Goal: Task Accomplishment & Management: Complete application form

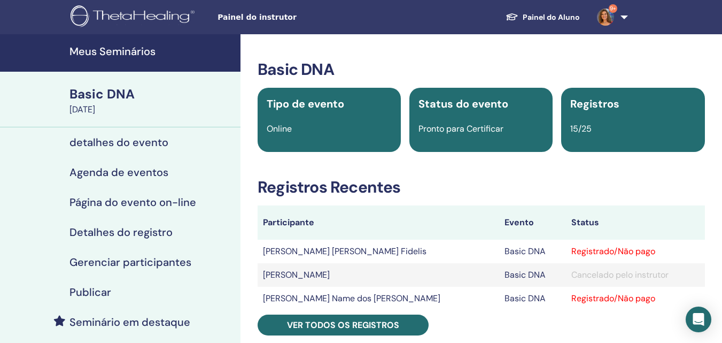
click at [144, 50] on h4 "Meus Seminários" at bounding box center [152, 51] width 165 height 13
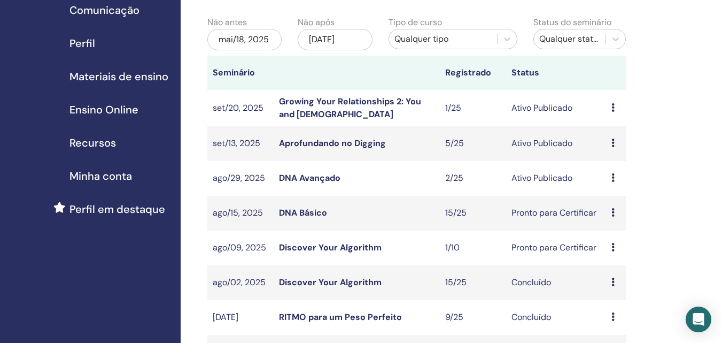
scroll to position [428, 0]
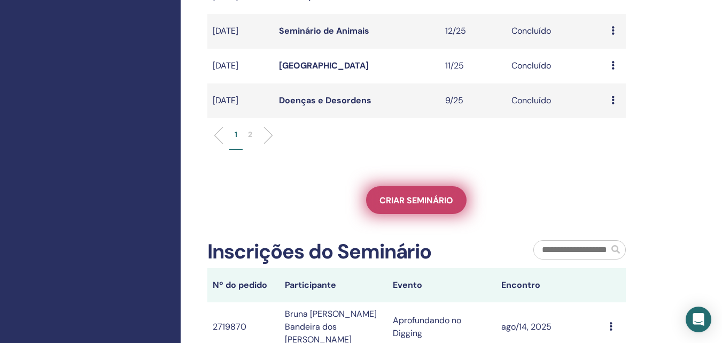
click at [432, 194] on link "Criar seminário" at bounding box center [416, 200] width 101 height 28
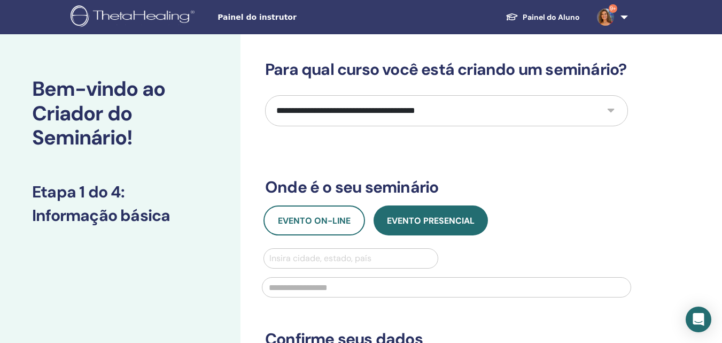
click at [455, 126] on select "**********" at bounding box center [446, 110] width 363 height 31
select select "*"
click at [265, 114] on select "**********" at bounding box center [446, 110] width 363 height 31
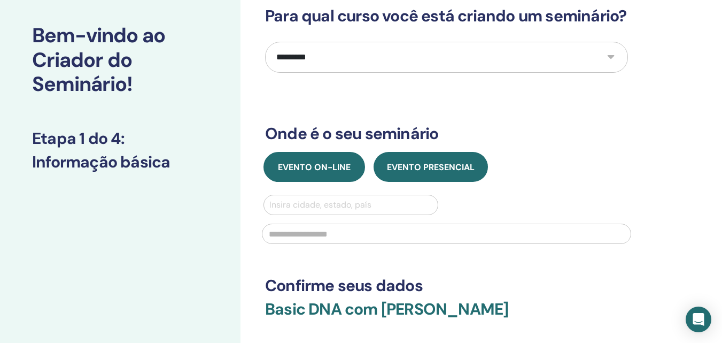
click at [317, 182] on button "Evento on-line" at bounding box center [315, 167] width 102 height 30
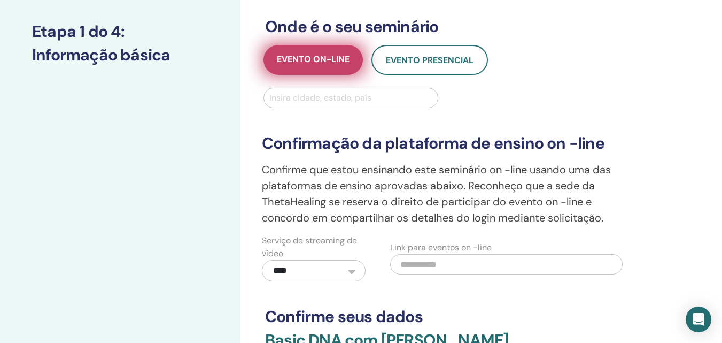
scroll to position [214, 0]
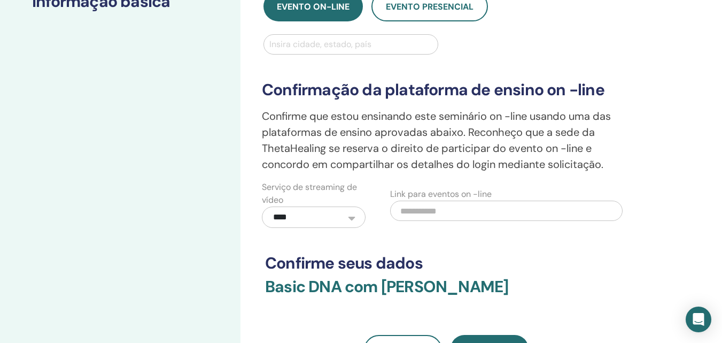
click at [324, 52] on div at bounding box center [351, 44] width 163 height 15
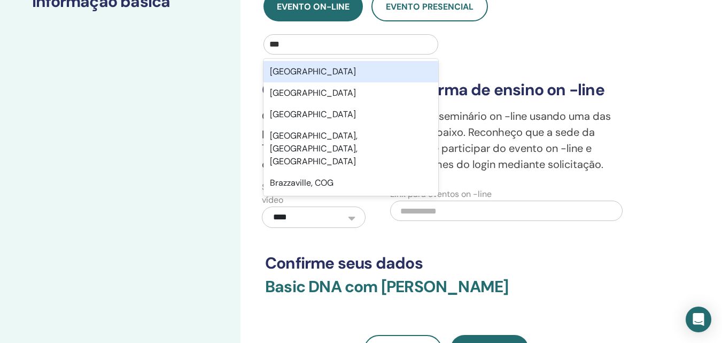
type input "****"
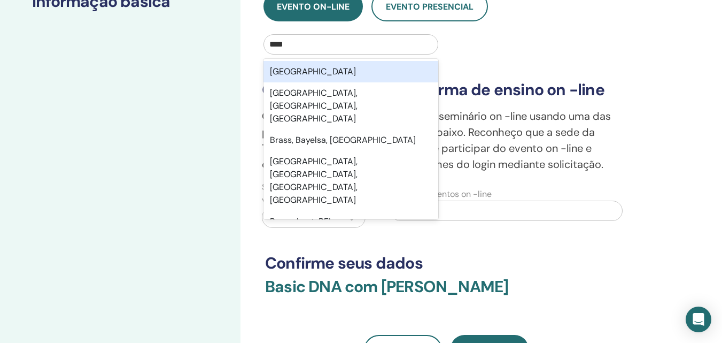
click at [310, 82] on div "Brasil" at bounding box center [351, 71] width 175 height 21
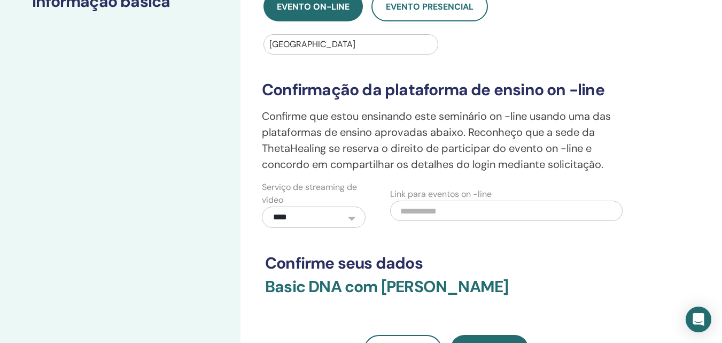
scroll to position [321, 0]
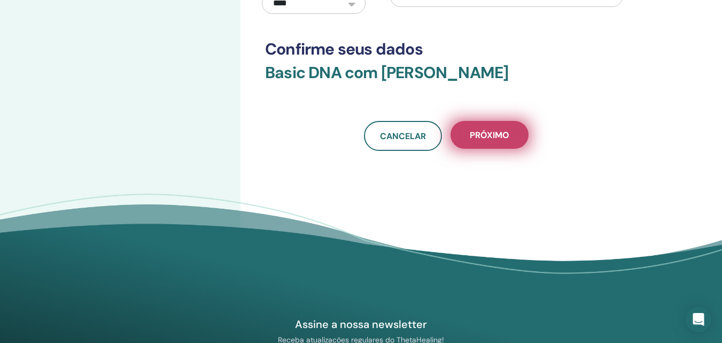
click at [489, 145] on button "Próximo" at bounding box center [490, 135] width 78 height 28
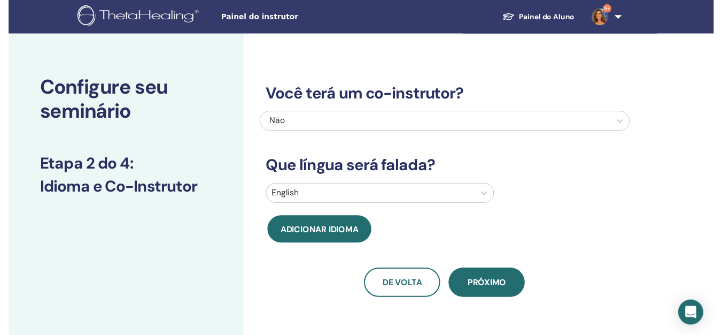
scroll to position [107, 0]
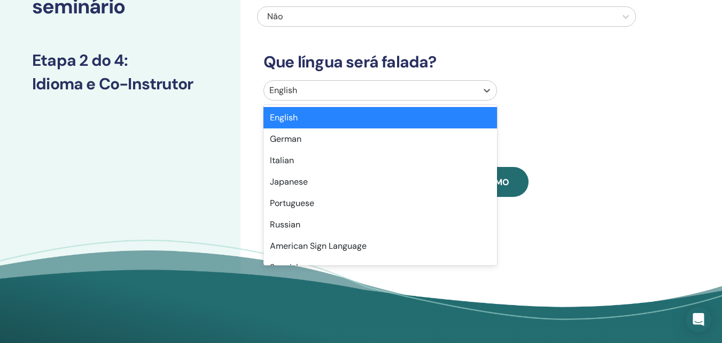
click at [414, 90] on div at bounding box center [371, 90] width 203 height 15
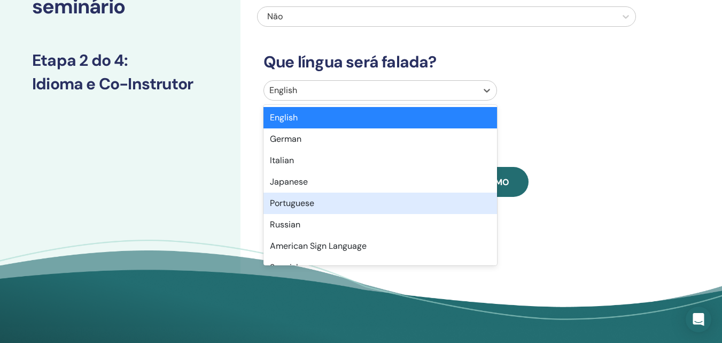
click at [310, 207] on div "Portuguese" at bounding box center [381, 203] width 234 height 21
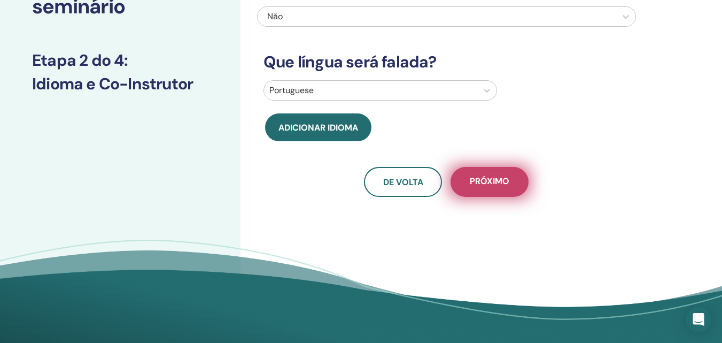
click at [504, 181] on span "Próximo" at bounding box center [490, 181] width 40 height 13
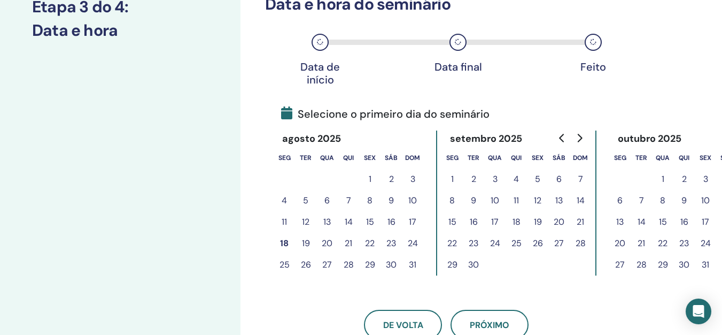
scroll to position [214, 0]
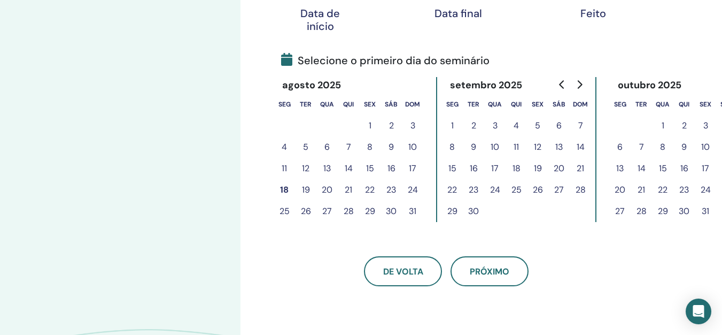
click at [370, 191] on button "22" at bounding box center [369, 189] width 21 height 21
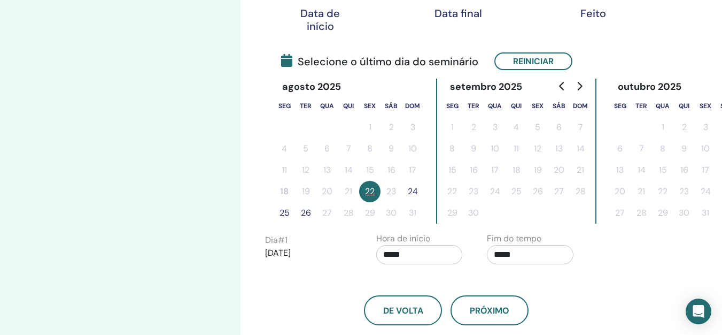
click at [415, 190] on button "24" at bounding box center [412, 191] width 21 height 21
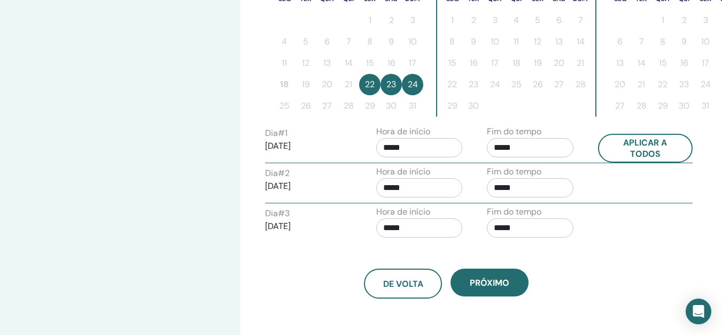
scroll to position [374, 0]
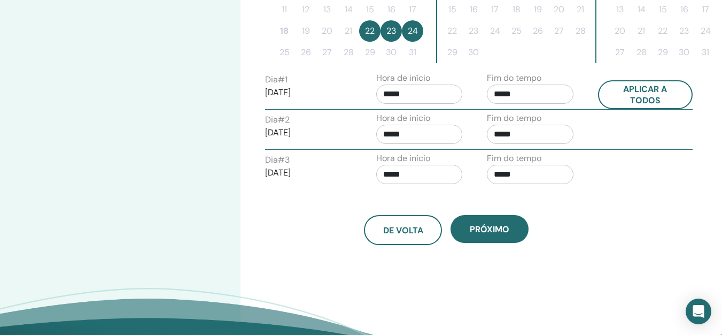
click at [442, 94] on input "*****" at bounding box center [419, 93] width 87 height 19
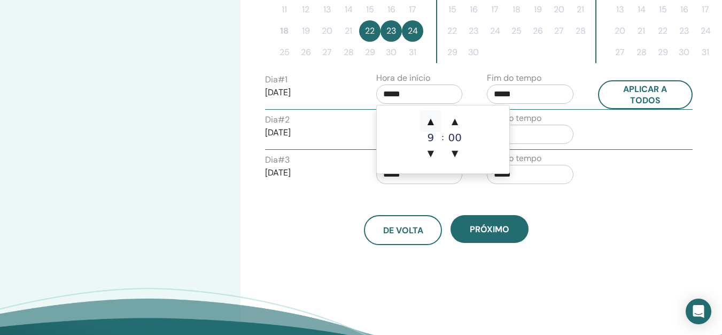
click at [429, 124] on span "▲" at bounding box center [430, 121] width 21 height 21
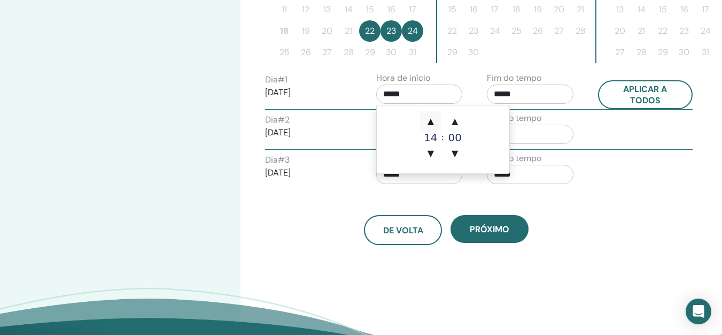
type input "*****"
click at [429, 124] on span "▲" at bounding box center [430, 121] width 21 height 21
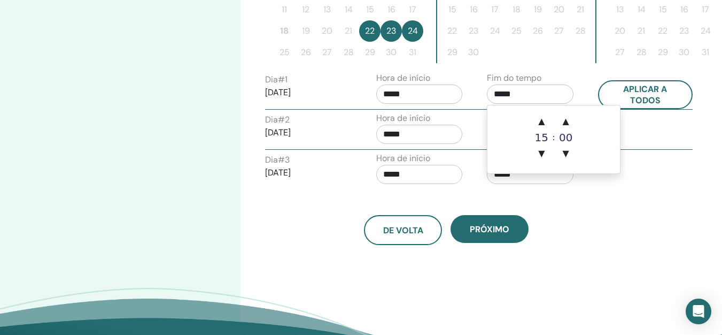
click at [517, 95] on input "*****" at bounding box center [530, 93] width 87 height 19
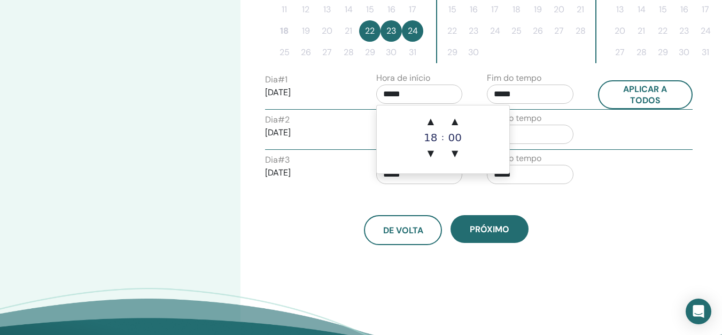
click at [422, 99] on input "*****" at bounding box center [419, 93] width 87 height 19
click at [426, 136] on div "18" at bounding box center [430, 137] width 21 height 11
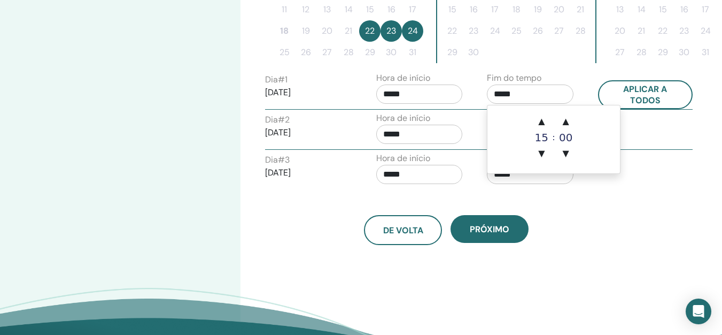
click at [526, 93] on input "*****" at bounding box center [530, 93] width 87 height 19
click at [541, 117] on span "▲" at bounding box center [541, 121] width 21 height 21
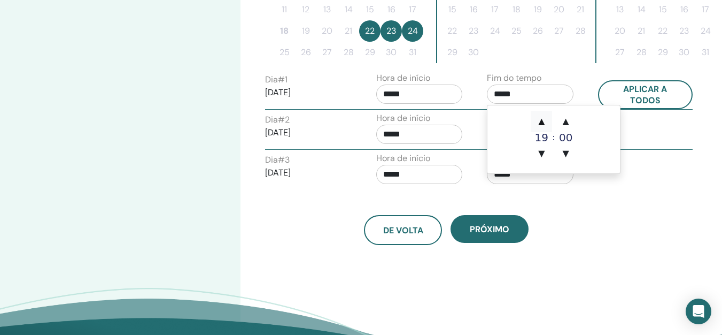
click at [541, 117] on span "▲" at bounding box center [541, 121] width 21 height 21
type input "*****"
click at [424, 133] on input "*****" at bounding box center [419, 134] width 87 height 19
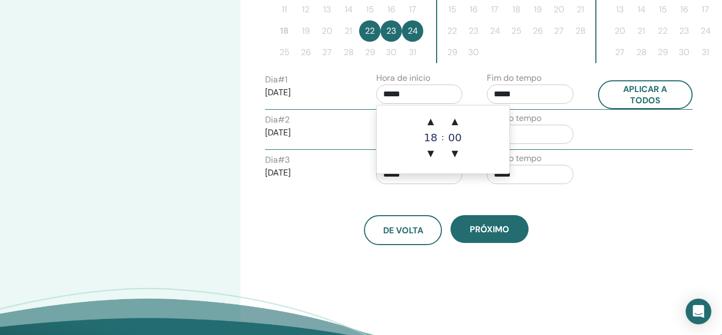
click at [418, 90] on input "*****" at bounding box center [419, 93] width 87 height 19
click at [432, 140] on div "18" at bounding box center [430, 137] width 21 height 11
click at [428, 117] on span "▲" at bounding box center [430, 121] width 21 height 21
click at [430, 152] on span "▼" at bounding box center [430, 153] width 21 height 21
type input "*****"
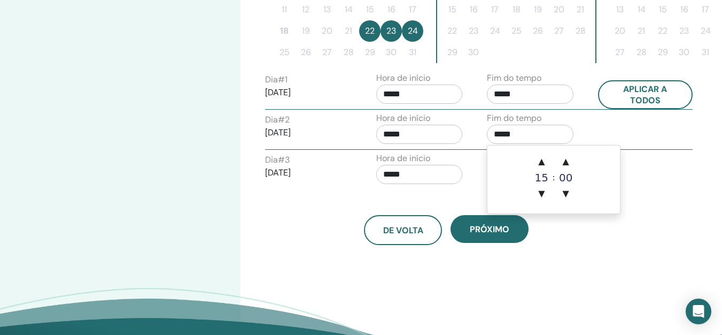
click at [523, 130] on input "*****" at bounding box center [530, 134] width 87 height 19
click at [544, 161] on span "▲" at bounding box center [541, 161] width 21 height 21
type input "*****"
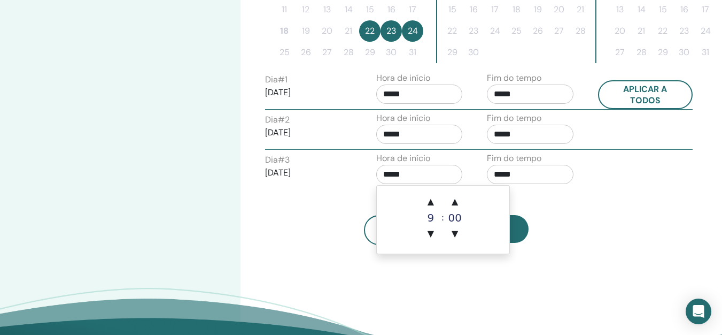
click at [392, 174] on input "*****" at bounding box center [419, 174] width 87 height 19
drag, startPoint x: 539, startPoint y: 171, endPoint x: 532, endPoint y: 173, distance: 7.1
click at [537, 171] on input "*****" at bounding box center [530, 174] width 87 height 19
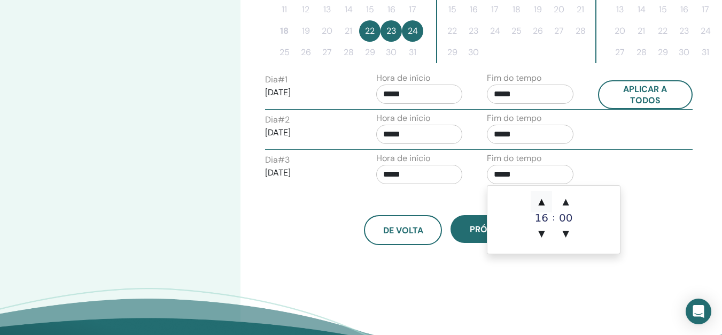
click at [541, 198] on span "▲" at bounding box center [541, 201] width 21 height 21
click at [538, 229] on span "▼" at bounding box center [541, 233] width 21 height 21
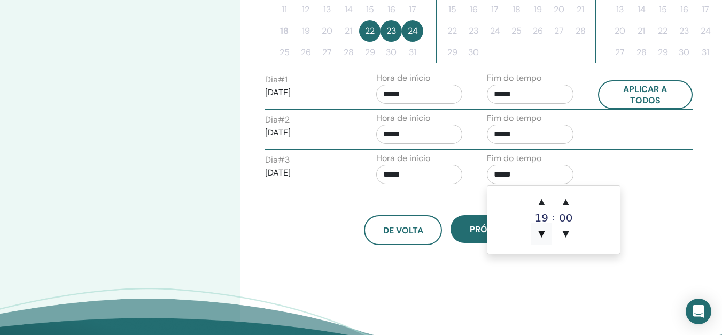
type input "*****"
click at [469, 229] on button "Próximo" at bounding box center [490, 229] width 78 height 28
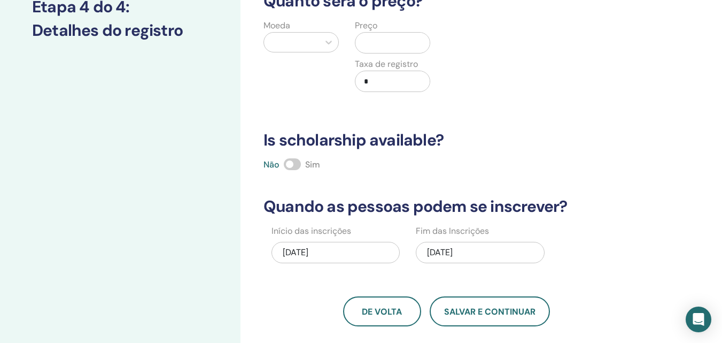
scroll to position [53, 0]
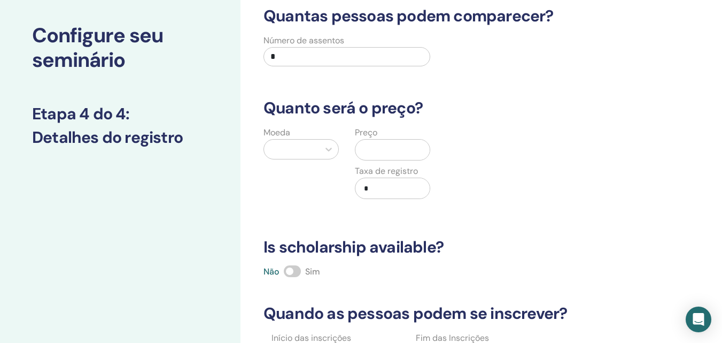
click at [381, 64] on input "*" at bounding box center [347, 56] width 167 height 19
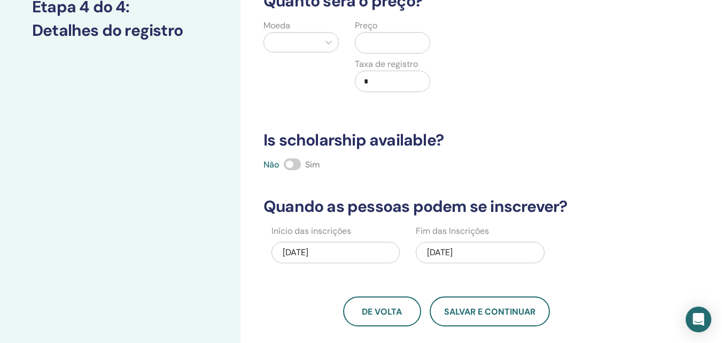
type input "**"
click at [318, 40] on div at bounding box center [291, 42] width 55 height 19
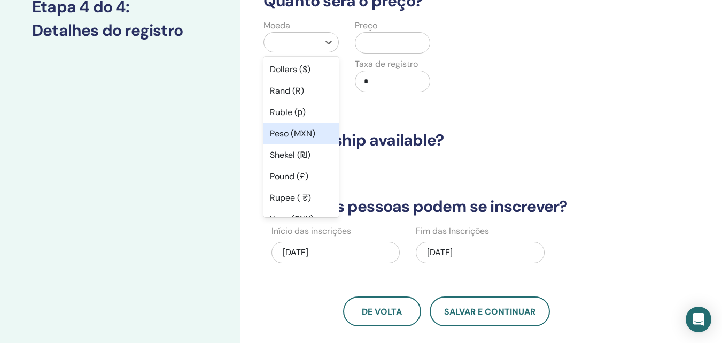
scroll to position [107, 0]
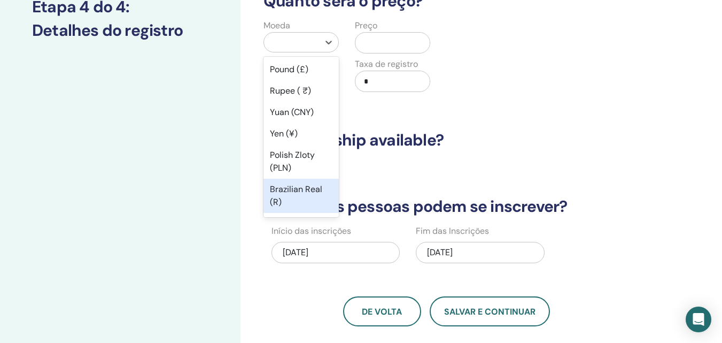
click at [298, 188] on div "Brazilian Real (R)" at bounding box center [301, 196] width 75 height 34
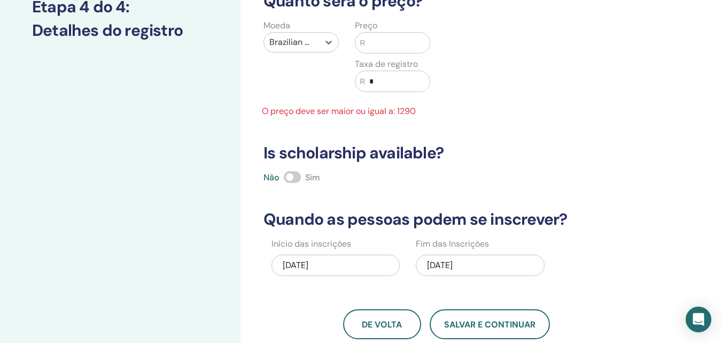
click at [418, 45] on input "text" at bounding box center [397, 43] width 65 height 20
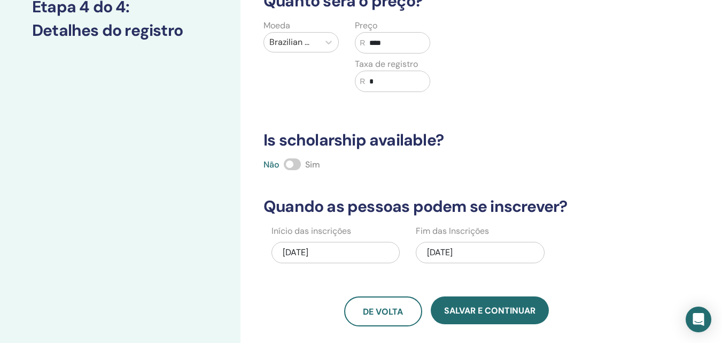
scroll to position [214, 0]
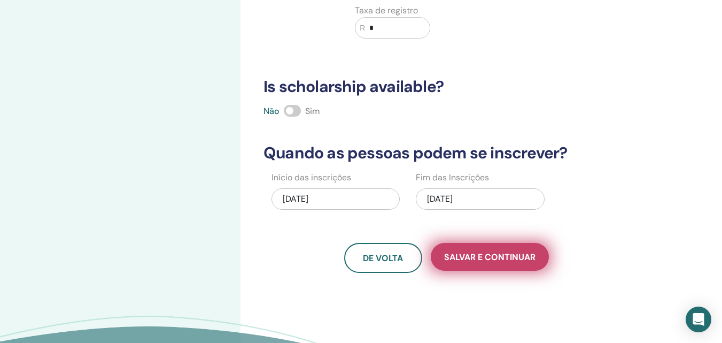
type input "****"
click at [496, 252] on span "Salvar e continuar" at bounding box center [489, 256] width 91 height 11
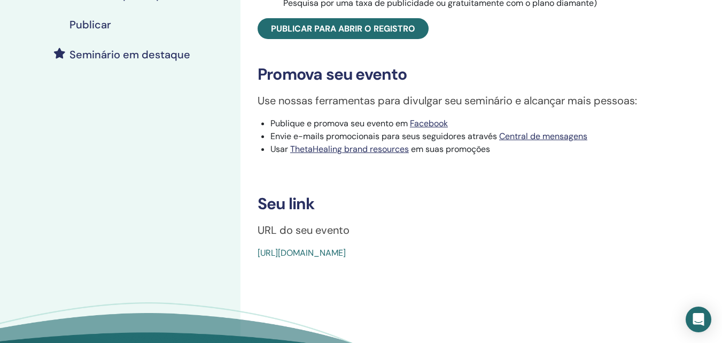
scroll to position [214, 0]
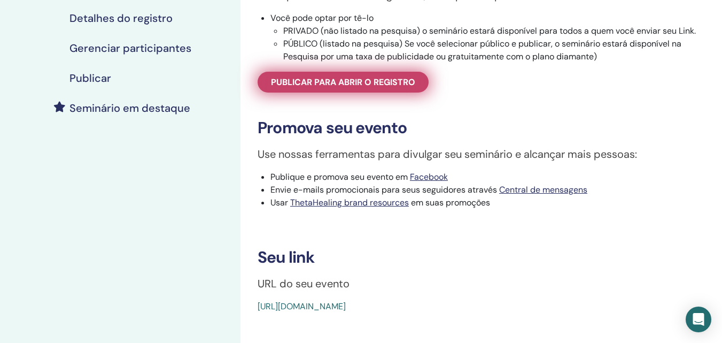
click at [350, 88] on span "Publicar para abrir o registro" at bounding box center [343, 81] width 144 height 11
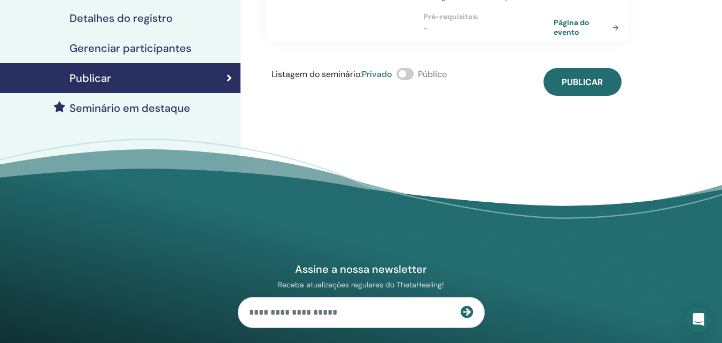
scroll to position [107, 0]
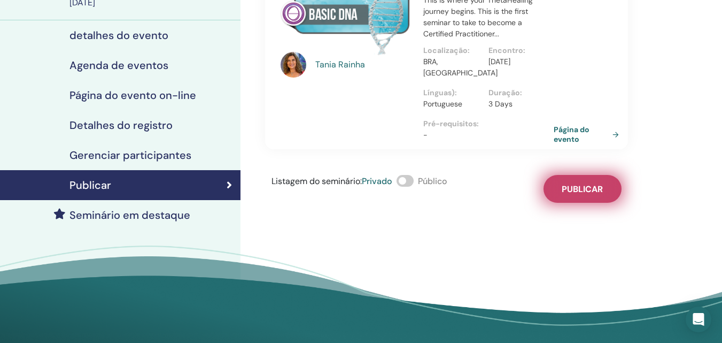
click at [577, 183] on span "Publicar" at bounding box center [582, 188] width 41 height 11
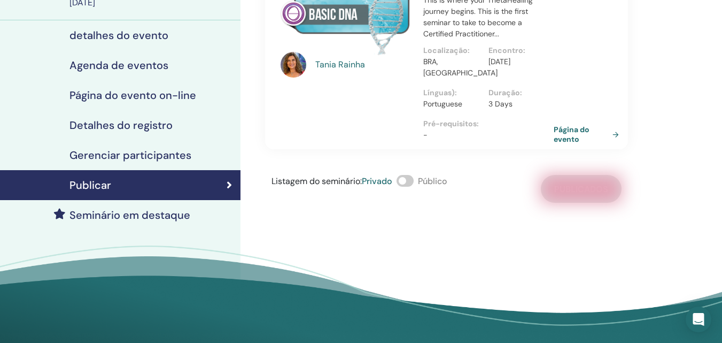
scroll to position [0, 0]
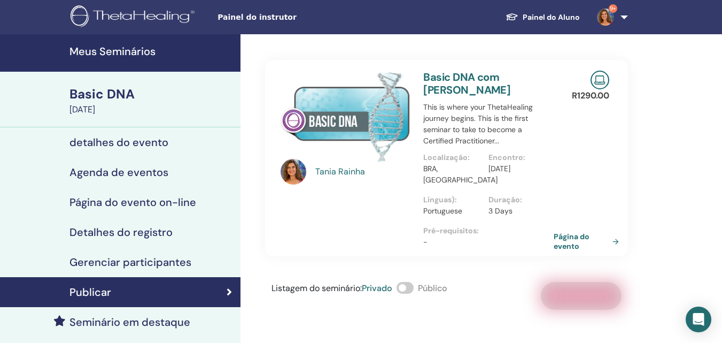
click at [110, 50] on h4 "Meus Seminários" at bounding box center [152, 51] width 165 height 13
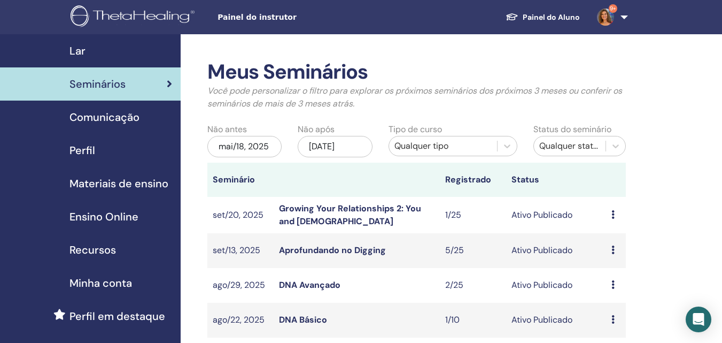
scroll to position [53, 0]
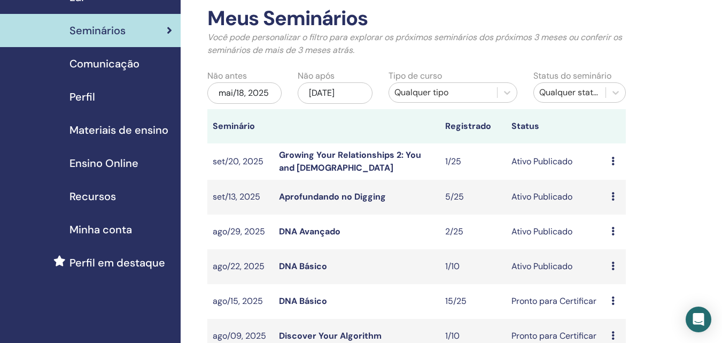
click at [315, 267] on link "DNA Básico" at bounding box center [303, 265] width 48 height 11
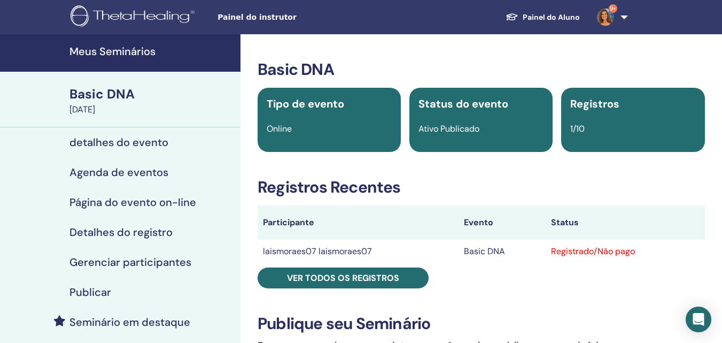
scroll to position [53, 0]
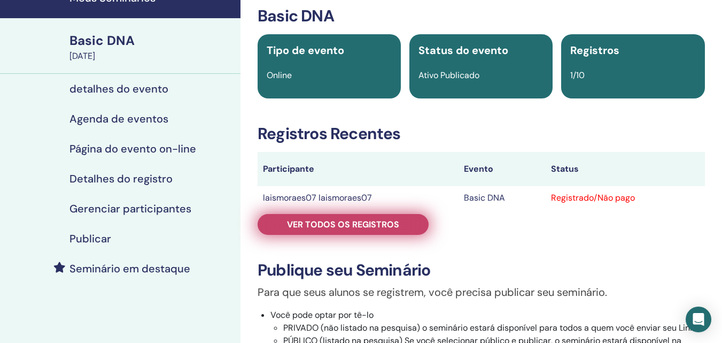
click at [320, 220] on span "Ver todos os registros" at bounding box center [343, 224] width 112 height 11
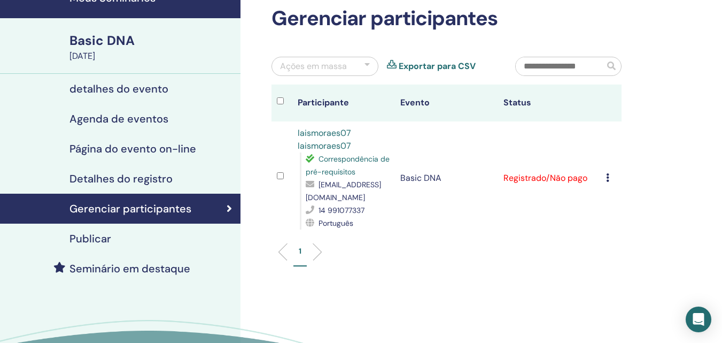
click at [336, 140] on link "laismoraes07 laismoraes07" at bounding box center [324, 139] width 53 height 24
click at [344, 142] on link "laismoraes07 laismoraes07" at bounding box center [324, 139] width 53 height 24
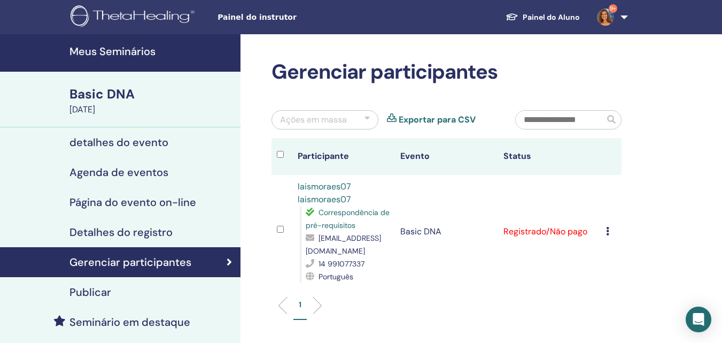
click at [118, 51] on h4 "Meus Seminários" at bounding box center [152, 51] width 165 height 13
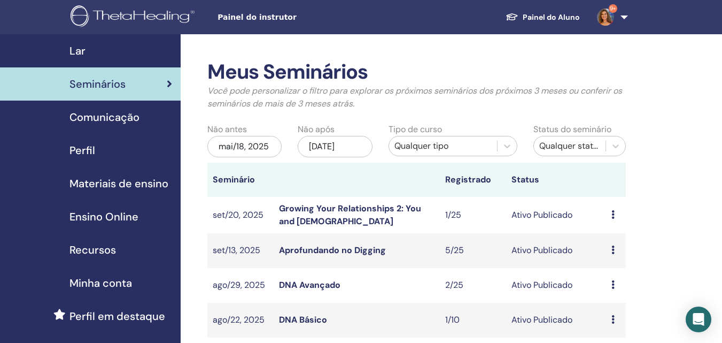
scroll to position [107, 0]
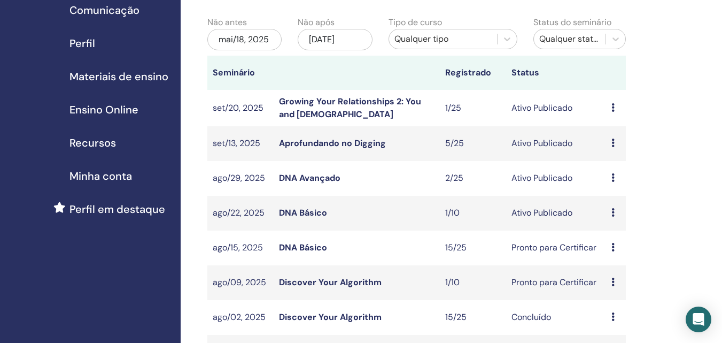
click at [314, 248] on link "DNA Básico" at bounding box center [303, 247] width 48 height 11
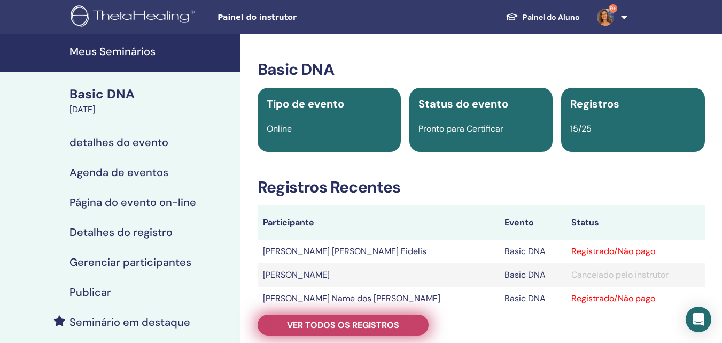
click at [324, 324] on span "Ver todos os registros" at bounding box center [343, 324] width 112 height 11
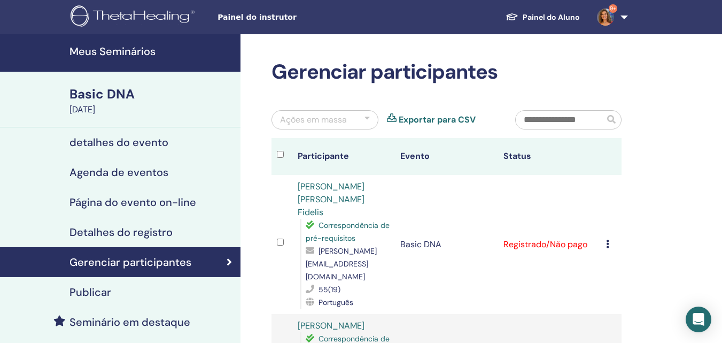
click at [101, 46] on h4 "Meus Seminários" at bounding box center [152, 51] width 165 height 13
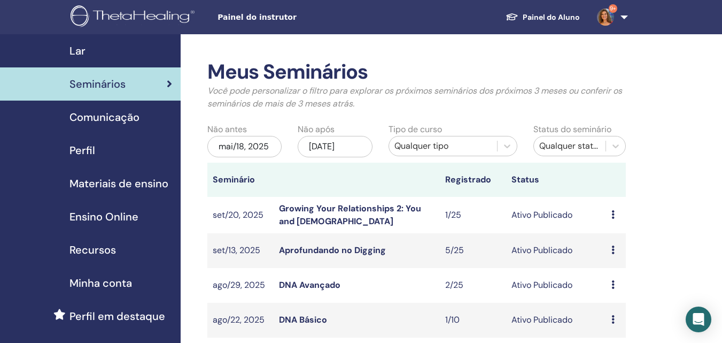
scroll to position [53, 0]
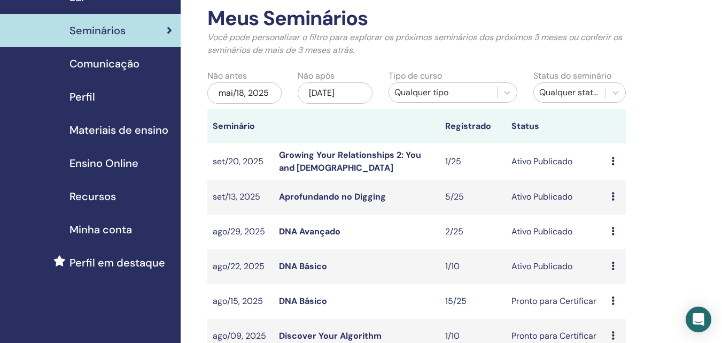
click at [318, 263] on link "DNA Básico" at bounding box center [303, 265] width 48 height 11
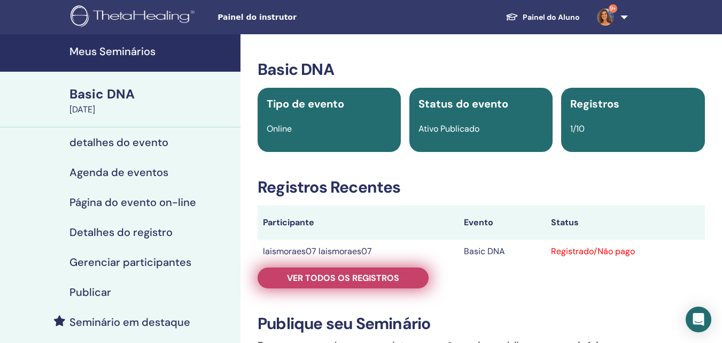
click at [344, 275] on span "Ver todos os registros" at bounding box center [343, 277] width 112 height 11
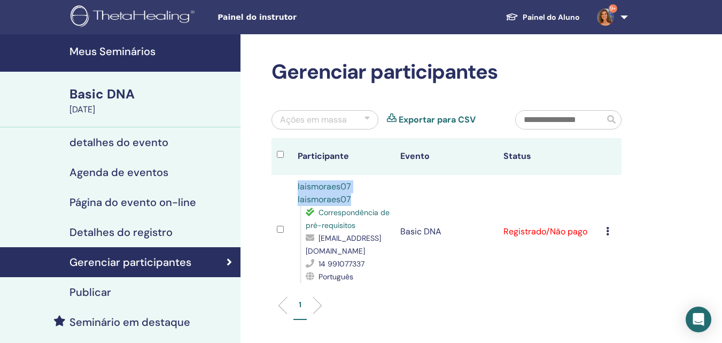
drag, startPoint x: 354, startPoint y: 197, endPoint x: 298, endPoint y: 191, distance: 56.5
click at [298, 191] on div "laismoraes07 laismoraes07 Correspondência de pré-requisitos laismoraes07@gmail.…" at bounding box center [344, 231] width 93 height 103
copy link "laismoraes07 laismoraes07"
click at [699, 315] on icon "Open Intercom Messenger" at bounding box center [698, 319] width 12 height 14
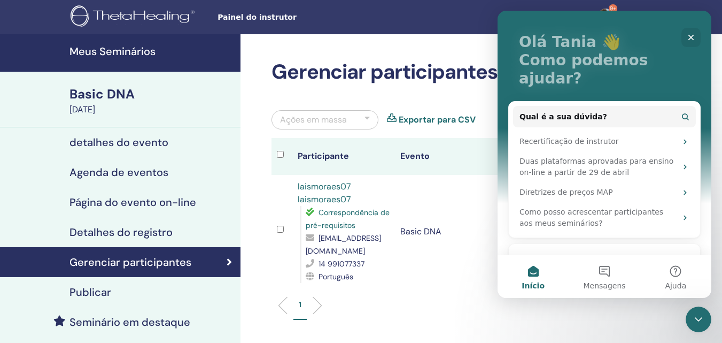
scroll to position [70, 0]
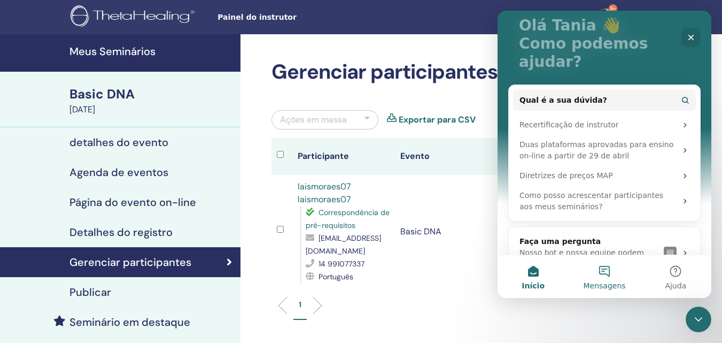
click at [606, 276] on button "Mensagens" at bounding box center [604, 276] width 71 height 43
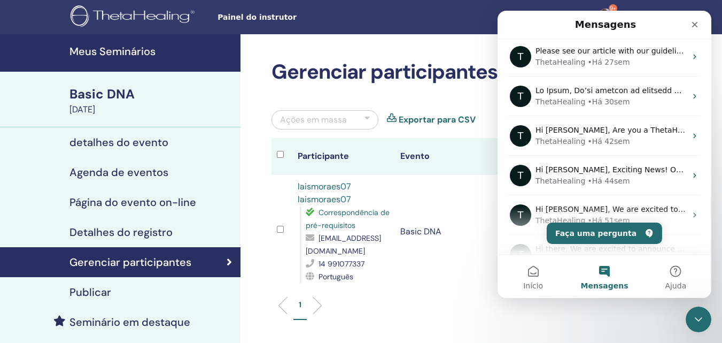
scroll to position [223, 0]
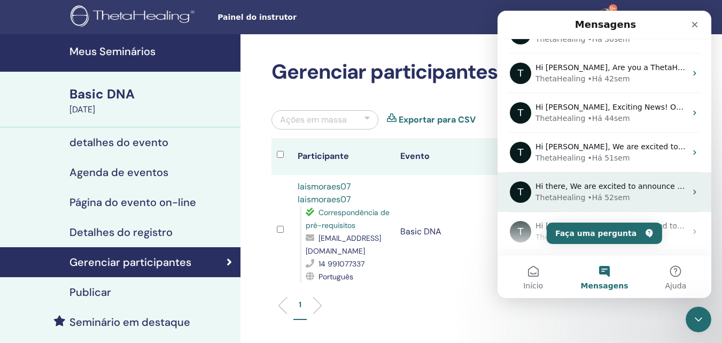
click at [598, 195] on div "• Há 52sem" at bounding box center [609, 197] width 42 height 11
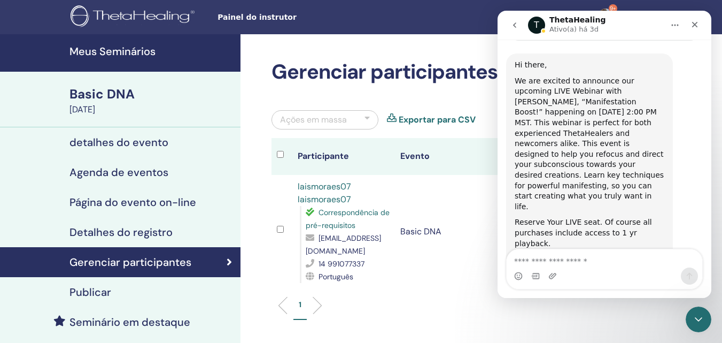
scroll to position [279, 0]
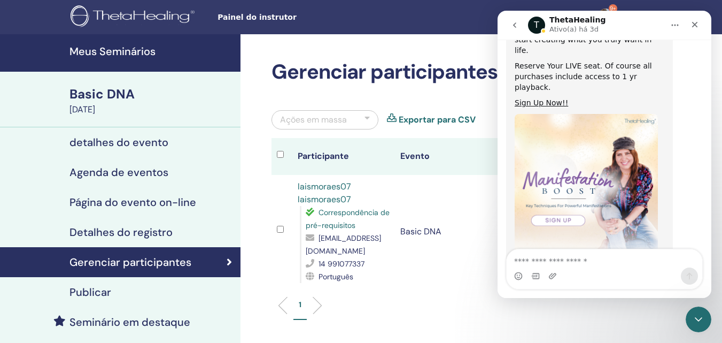
click at [513, 26] on icon "go back" at bounding box center [515, 25] width 9 height 9
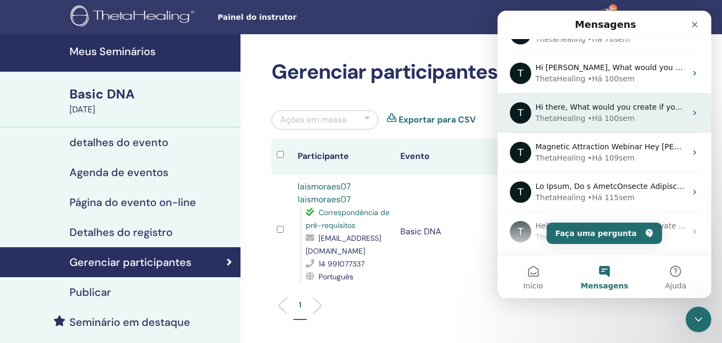
scroll to position [565, 0]
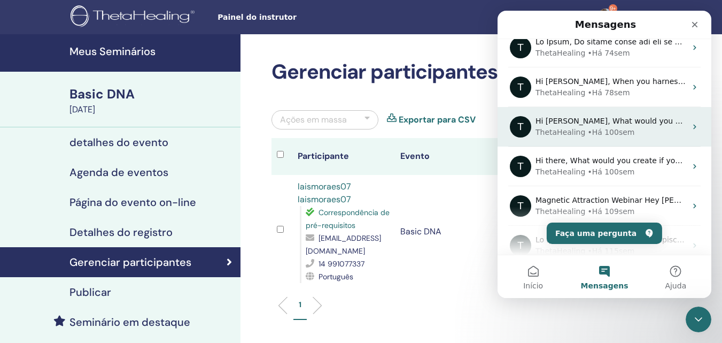
click at [614, 132] on div "• Há 100sem" at bounding box center [611, 132] width 47 height 11
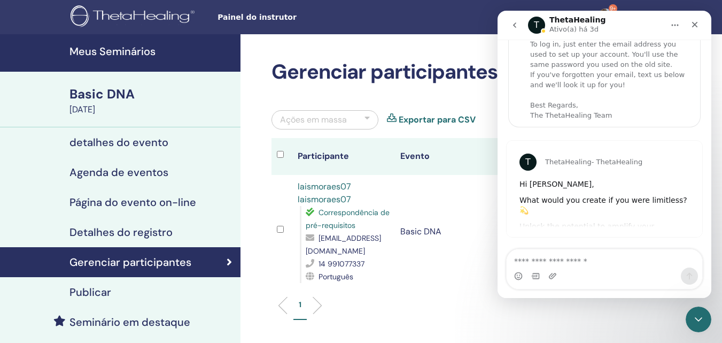
scroll to position [0, 0]
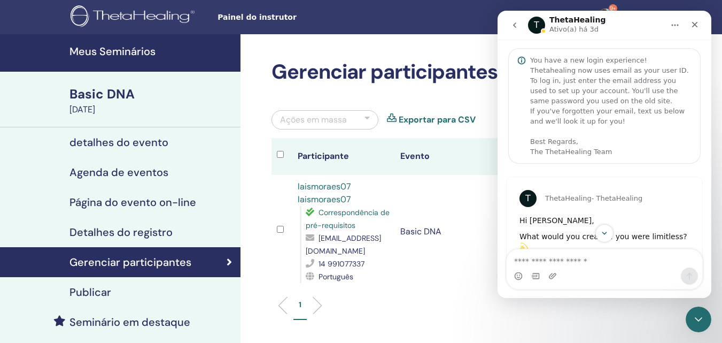
click at [514, 23] on icon "go back" at bounding box center [515, 25] width 9 height 9
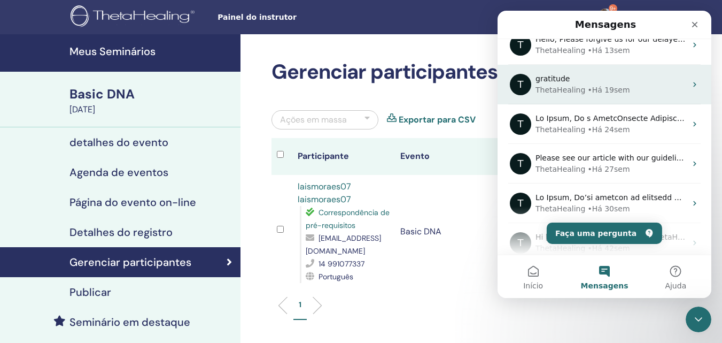
scroll to position [107, 0]
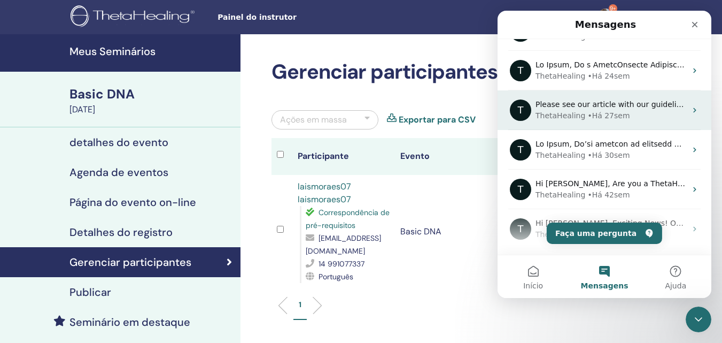
click at [601, 111] on div "• Há 27sem" at bounding box center [609, 115] width 42 height 11
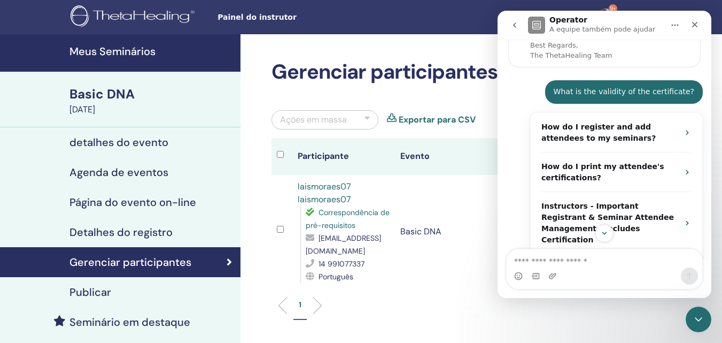
scroll to position [0, 0]
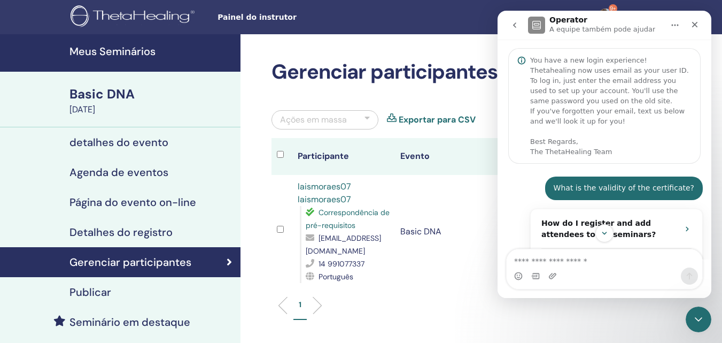
click at [514, 25] on icon "go back" at bounding box center [514, 24] width 3 height 5
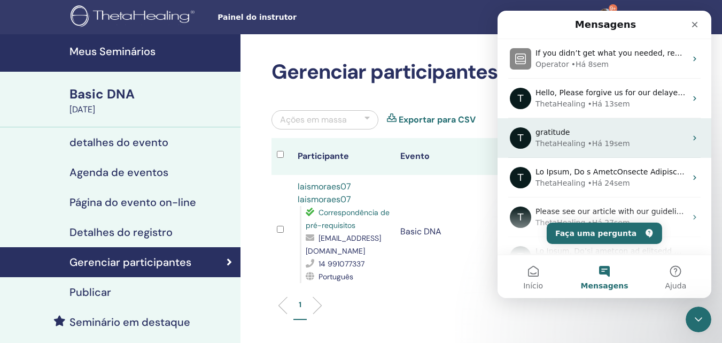
click at [619, 142] on div "• Há 19sem" at bounding box center [609, 143] width 42 height 11
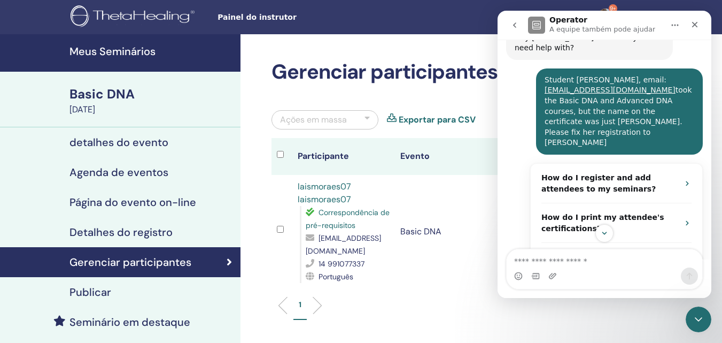
scroll to position [143, 0]
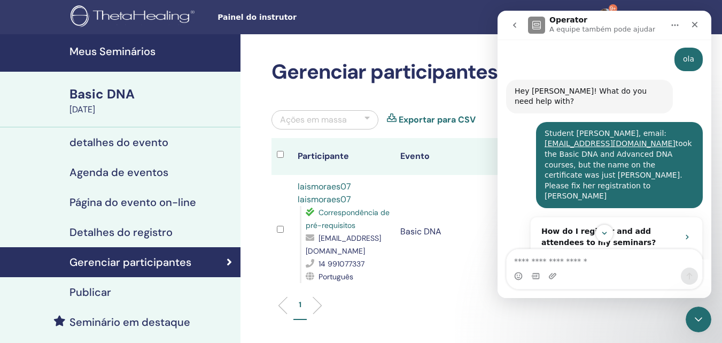
drag, startPoint x: 572, startPoint y: 175, endPoint x: 538, endPoint y: 122, distance: 62.0
click at [538, 122] on div "Student Karina Ferreira da Cruz, email: kafcruz28@gmail.com took the Basic DNA …" at bounding box center [619, 165] width 167 height 86
copy div "Student Karina Ferreira da Cruz, email: kafcruz28@gmail.com took the Basic DNA …"
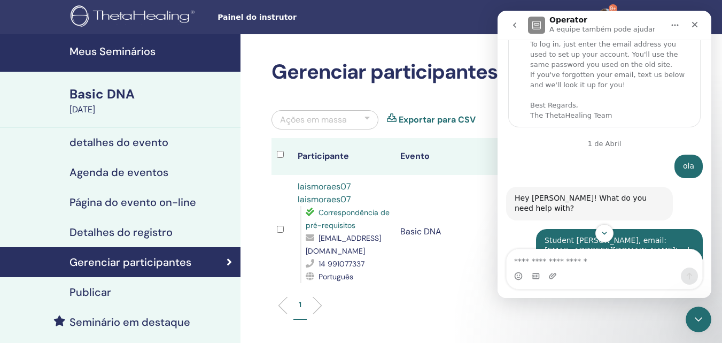
scroll to position [0, 0]
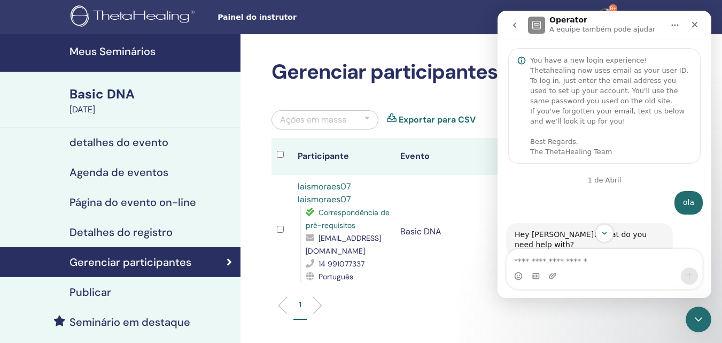
click at [516, 25] on icon "go back" at bounding box center [515, 25] width 9 height 9
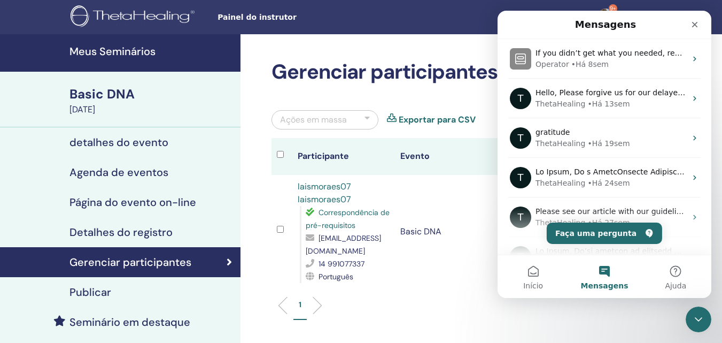
click at [602, 271] on button "Mensagens" at bounding box center [604, 276] width 71 height 43
click at [527, 275] on button "Início" at bounding box center [533, 276] width 71 height 43
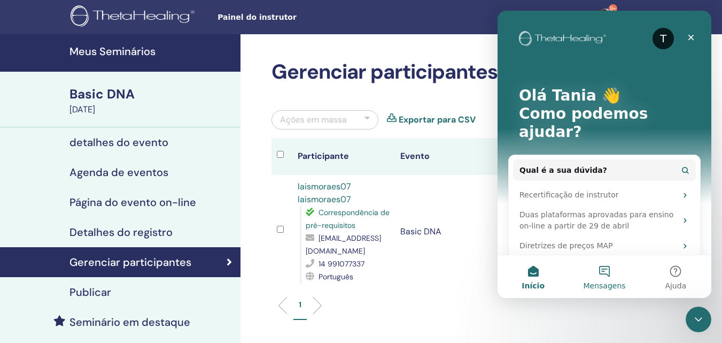
click at [602, 272] on button "Mensagens" at bounding box center [604, 276] width 71 height 43
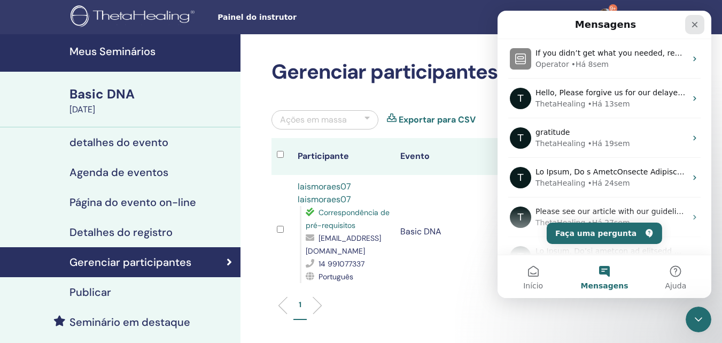
click at [694, 23] on icon "Fechar" at bounding box center [695, 25] width 6 height 6
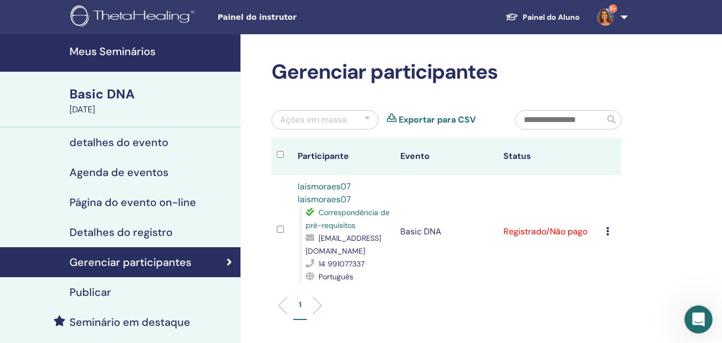
click at [695, 313] on icon "Abertura do Messenger da Intercom" at bounding box center [698, 318] width 18 height 18
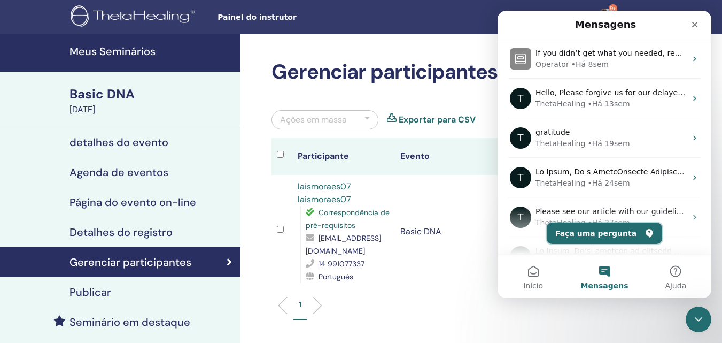
click at [614, 228] on button "Faça uma pergunta" at bounding box center [605, 232] width 116 height 21
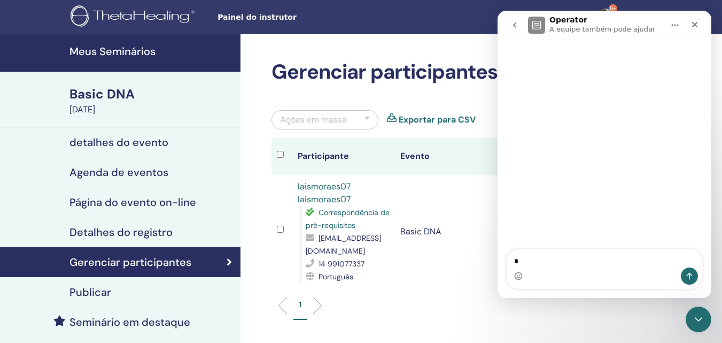
type textarea "**"
type textarea "**********"
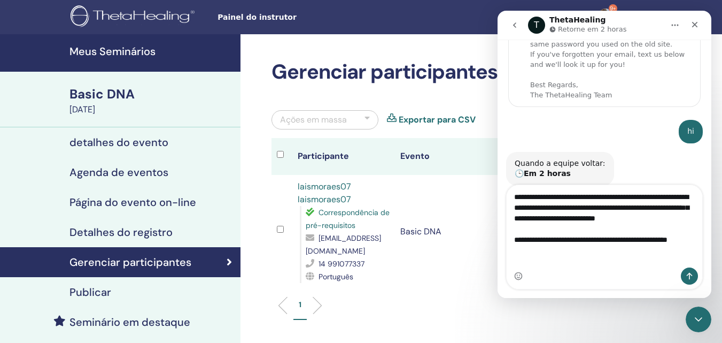
scroll to position [110, 0]
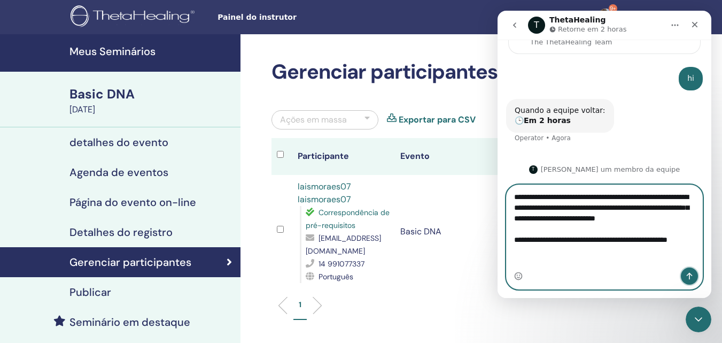
click at [693, 274] on icon "Enviar uma mensagem" at bounding box center [690, 276] width 9 height 9
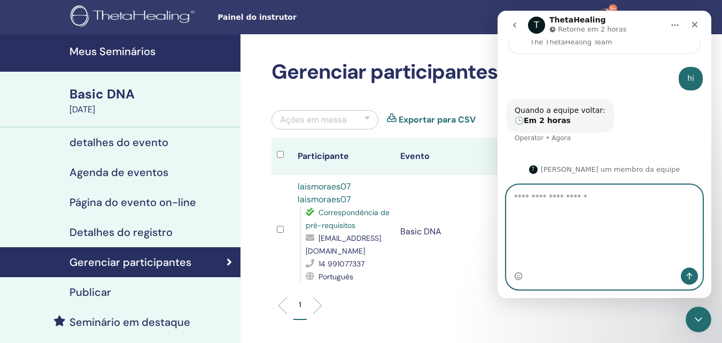
scroll to position [135, 0]
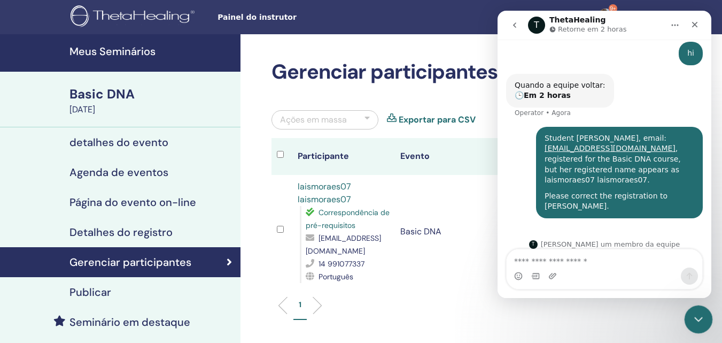
click at [695, 321] on icon "Encerramento do Messenger da Intercom" at bounding box center [697, 317] width 13 height 13
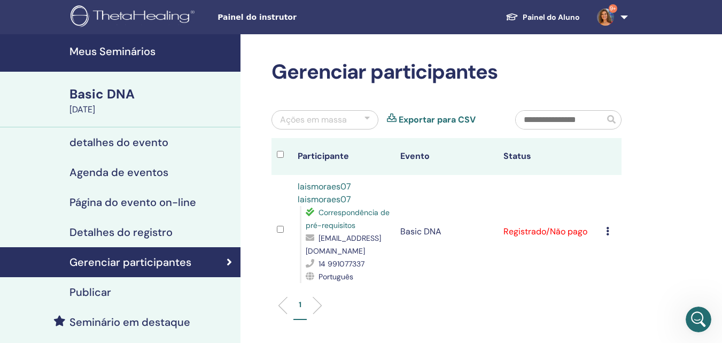
click at [117, 52] on h4 "Meus Seminários" at bounding box center [152, 51] width 165 height 13
